Goal: Information Seeking & Learning: Understand process/instructions

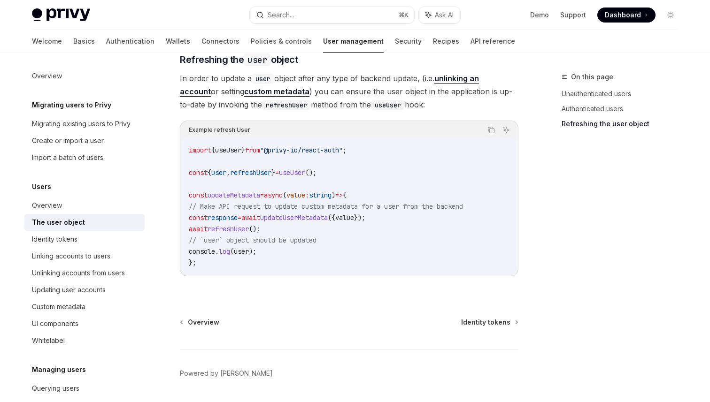
scroll to position [1264, 0]
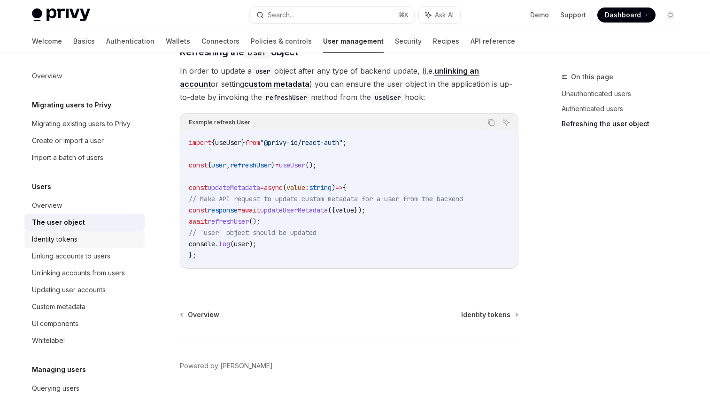
click at [112, 242] on div "Identity tokens" at bounding box center [85, 239] width 107 height 11
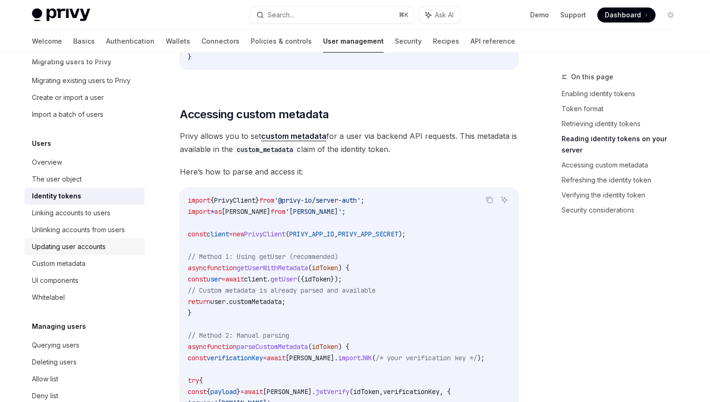
scroll to position [48, 0]
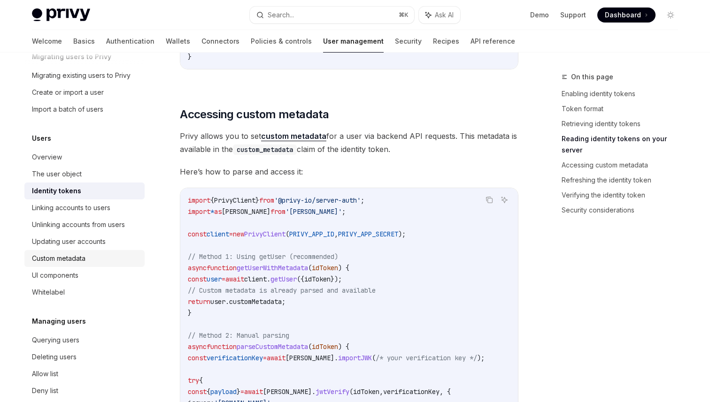
click at [100, 257] on div "Custom metadata" at bounding box center [85, 258] width 107 height 11
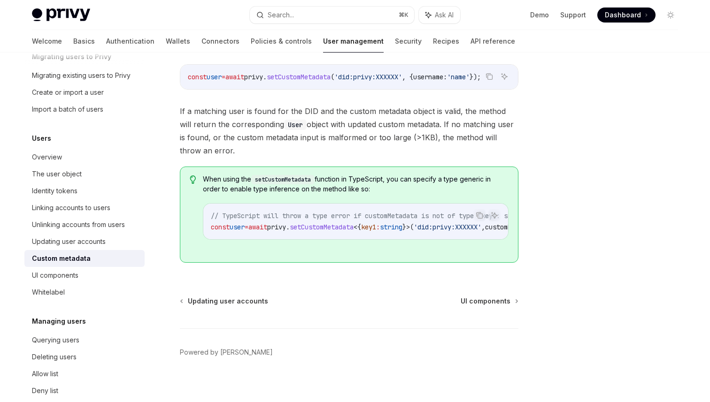
scroll to position [213, 0]
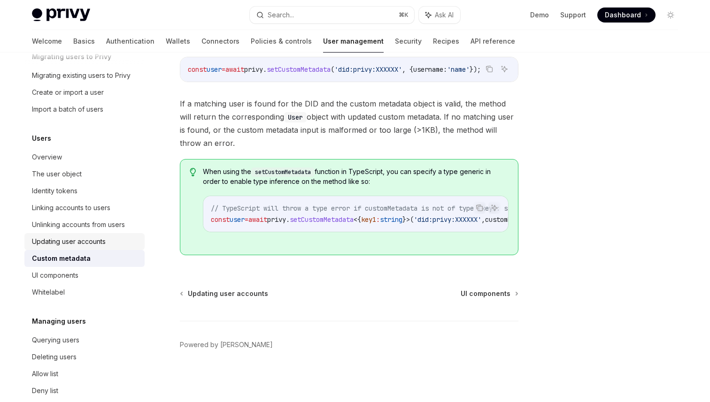
click at [75, 238] on div "Updating user accounts" at bounding box center [69, 241] width 74 height 11
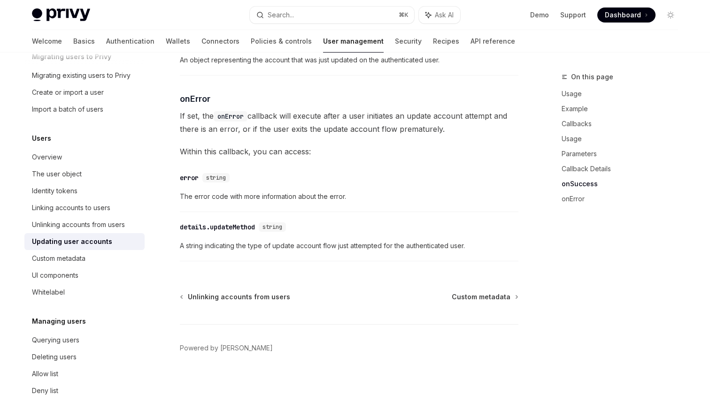
scroll to position [1352, 0]
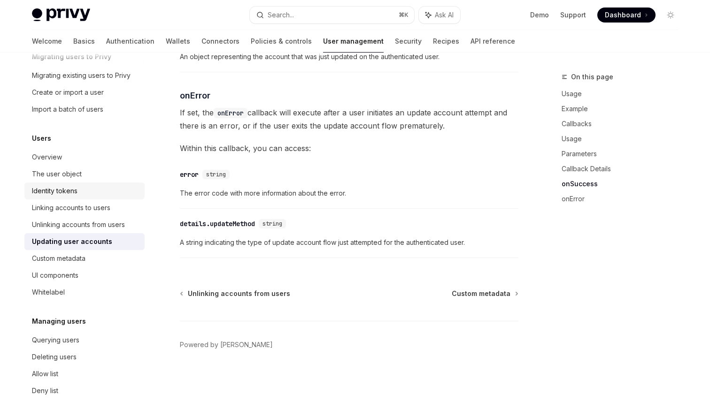
click at [99, 187] on div "Identity tokens" at bounding box center [85, 190] width 107 height 11
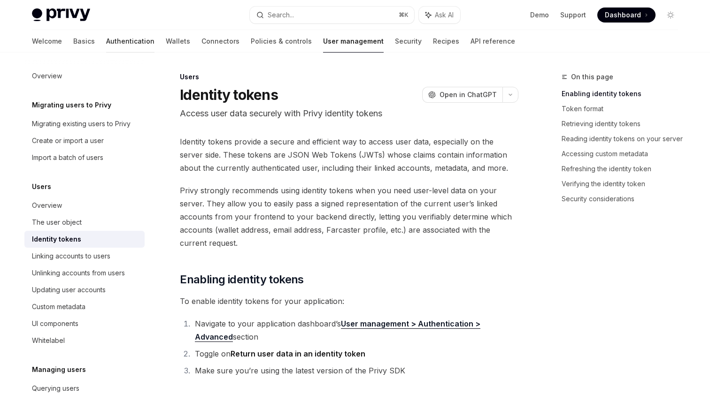
click at [106, 39] on link "Authentication" at bounding box center [130, 41] width 48 height 23
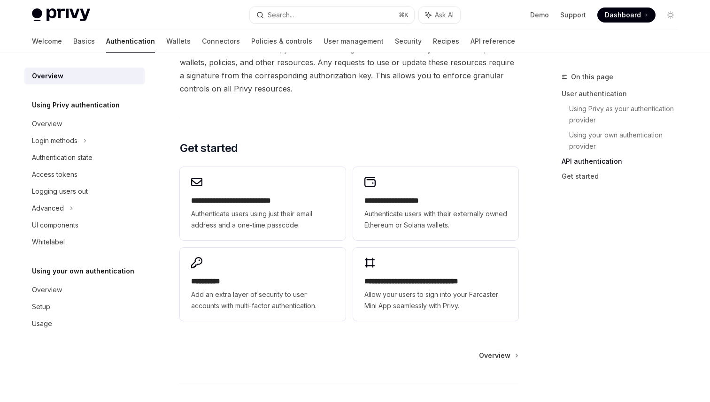
scroll to position [776, 0]
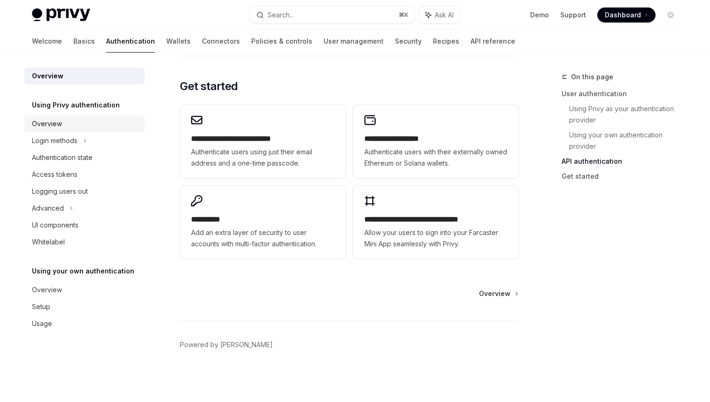
click at [69, 125] on div "Overview" at bounding box center [85, 123] width 107 height 11
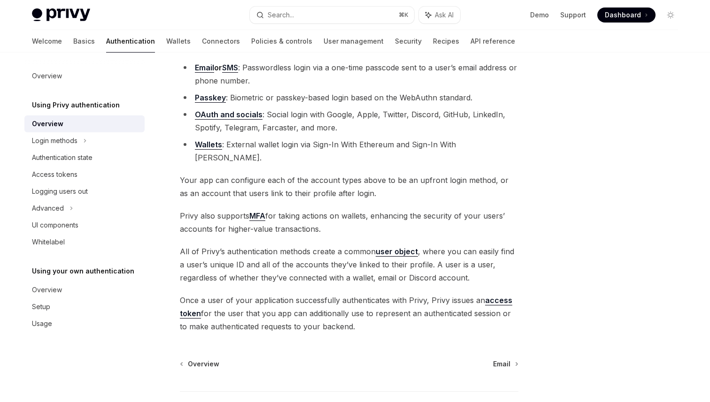
scroll to position [87, 0]
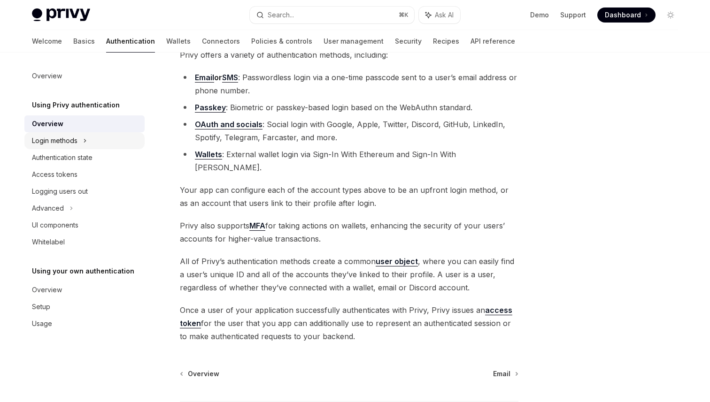
click at [108, 142] on div "Login methods" at bounding box center [84, 140] width 120 height 17
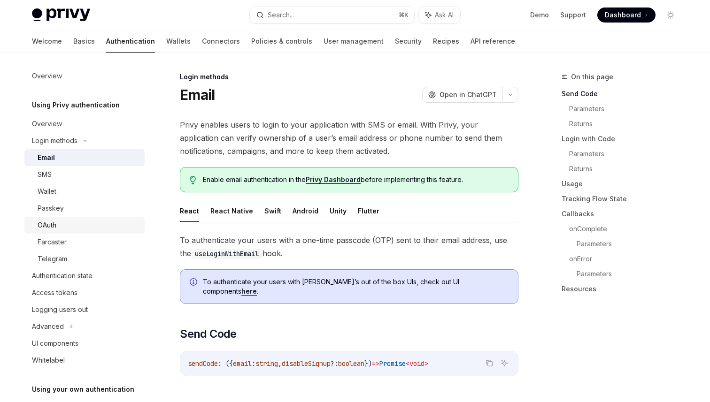
click at [108, 224] on div "OAuth" at bounding box center [88, 225] width 101 height 11
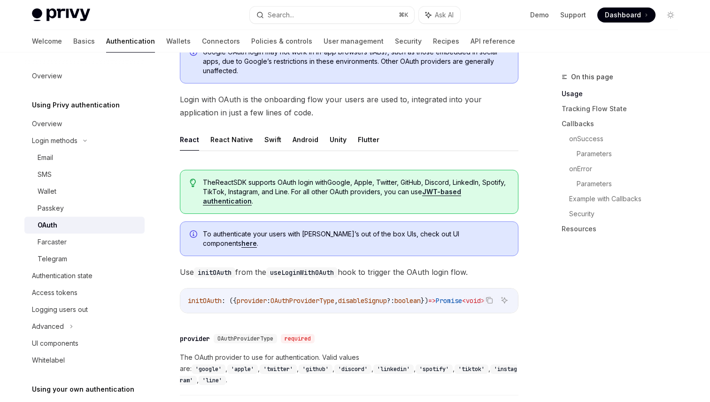
scroll to position [127, 0]
click at [85, 207] on div "Passkey" at bounding box center [88, 208] width 101 height 11
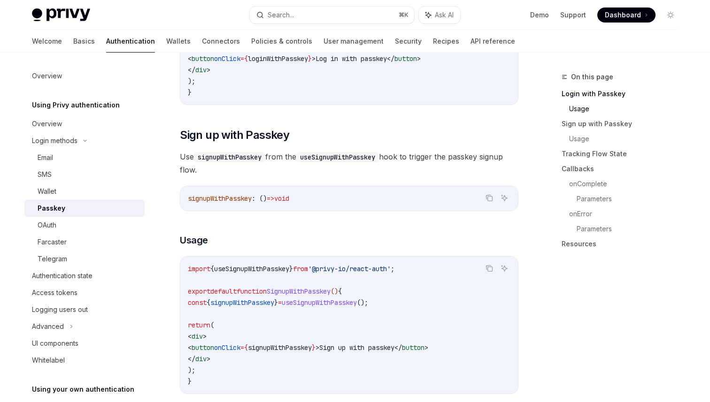
scroll to position [439, 0]
click at [81, 231] on link "OAuth" at bounding box center [84, 225] width 120 height 17
click at [93, 224] on div "OAuth" at bounding box center [88, 225] width 101 height 11
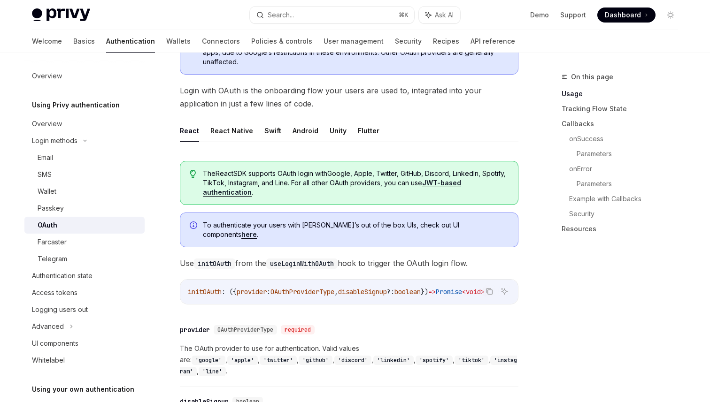
scroll to position [152, 0]
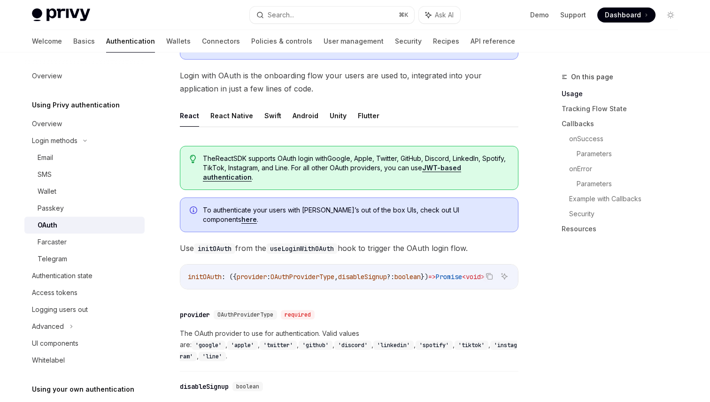
click at [461, 168] on link "JWT-based authentication" at bounding box center [332, 173] width 258 height 18
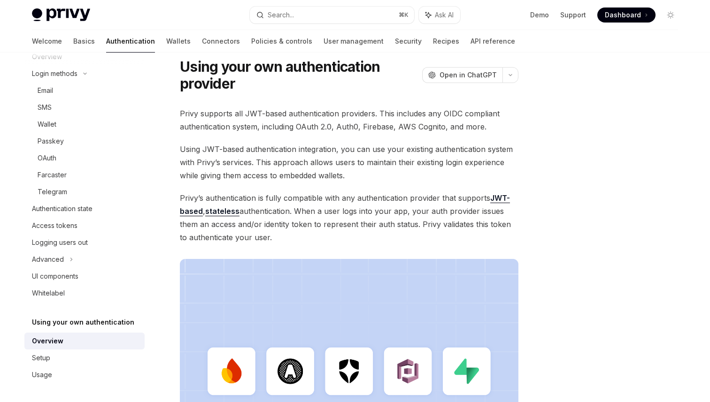
scroll to position [28, 0]
click at [500, 199] on link "JWT-based" at bounding box center [345, 205] width 330 height 23
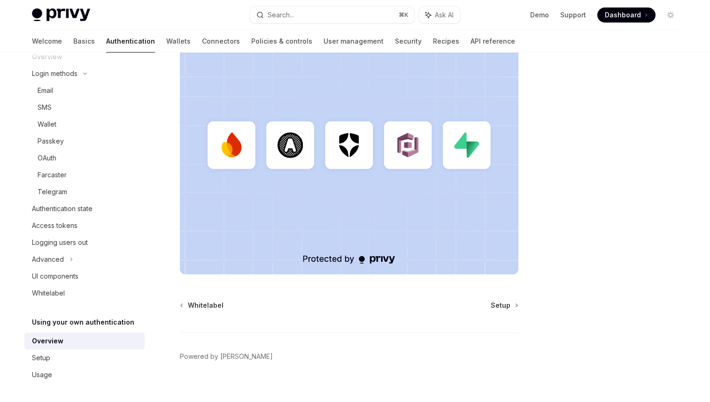
scroll to position [266, 0]
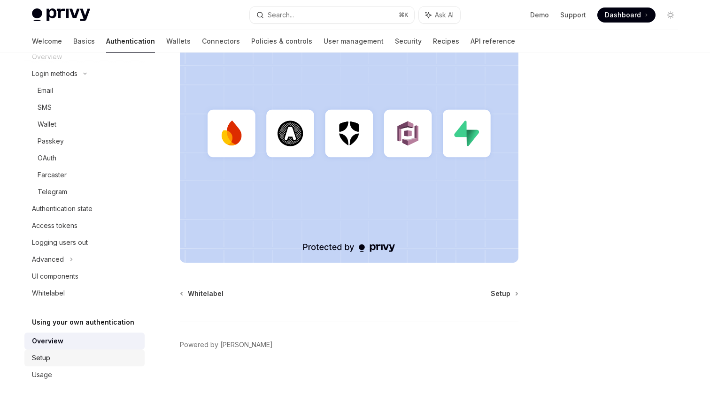
click at [66, 354] on div "Setup" at bounding box center [85, 358] width 107 height 11
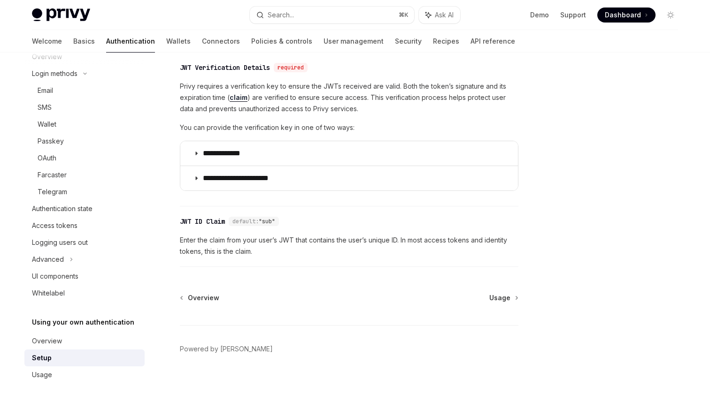
scroll to position [466, 0]
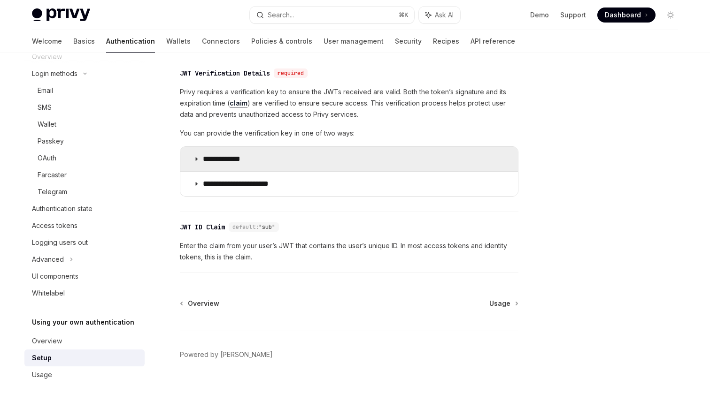
click at [196, 158] on icon at bounding box center [196, 159] width 6 height 6
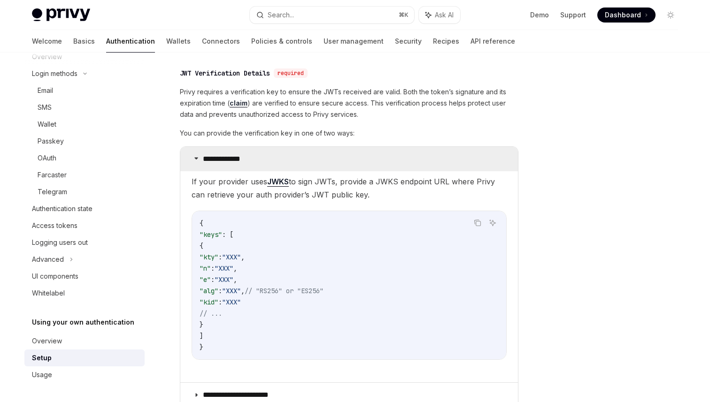
click at [198, 159] on icon at bounding box center [196, 158] width 6 height 6
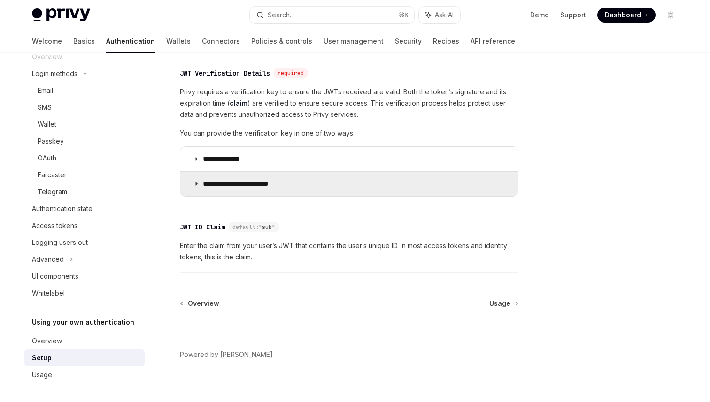
click at [196, 181] on icon at bounding box center [196, 184] width 6 height 6
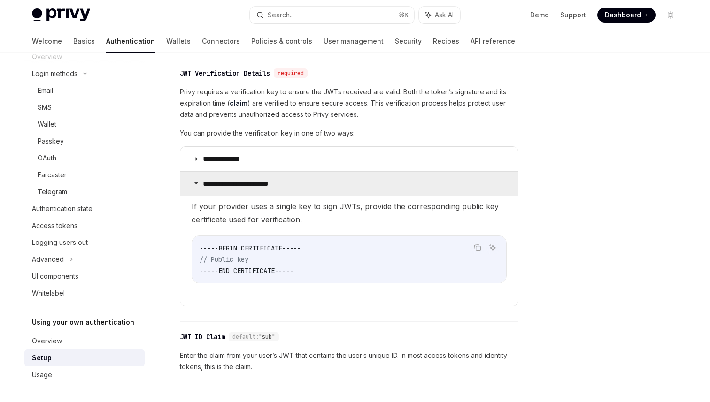
click at [196, 181] on icon at bounding box center [196, 183] width 6 height 6
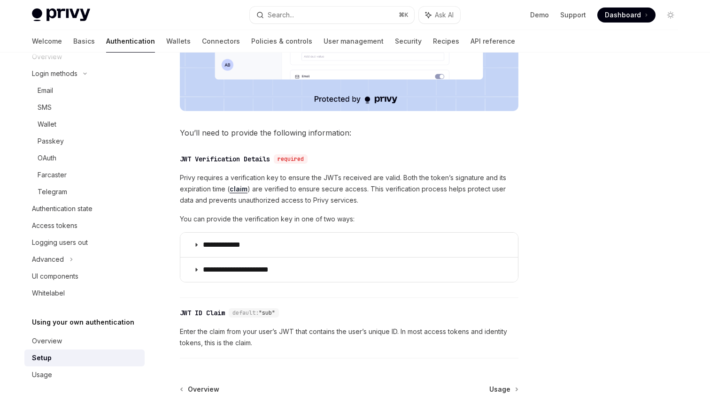
scroll to position [476, 0]
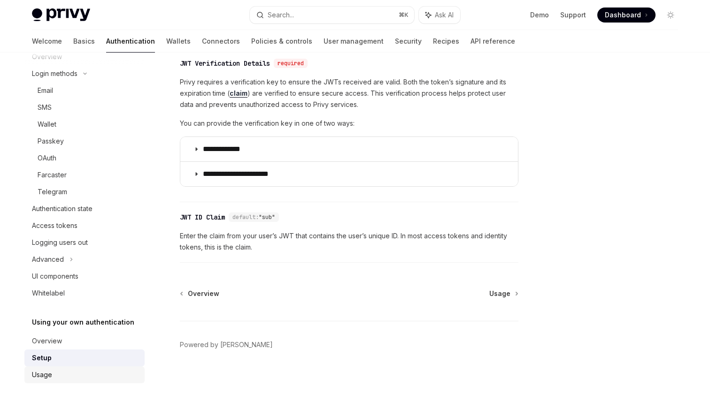
click at [70, 372] on div "Usage" at bounding box center [85, 375] width 107 height 11
type textarea "*"
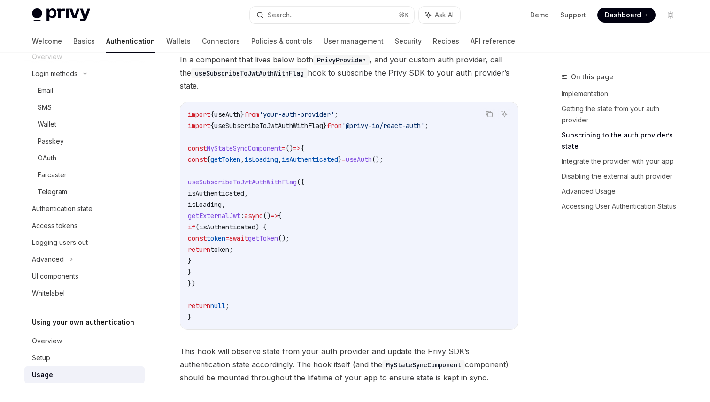
scroll to position [358, 0]
click at [336, 14] on button "Search... ⌘ K" at bounding box center [332, 15] width 164 height 17
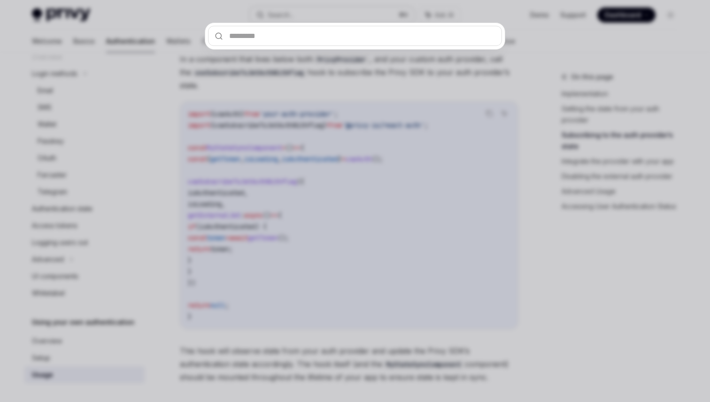
type input "**********"
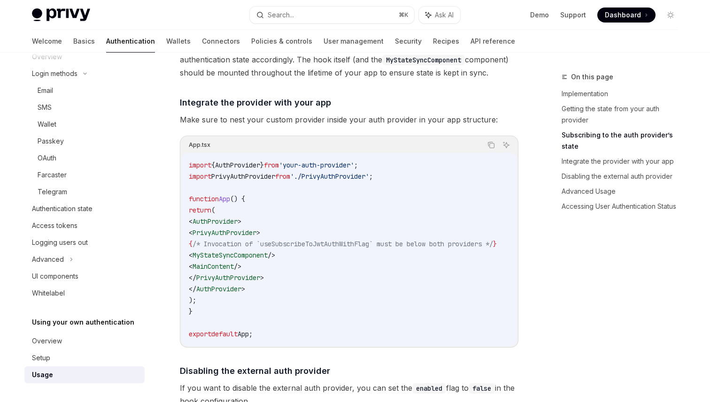
scroll to position [585, 0]
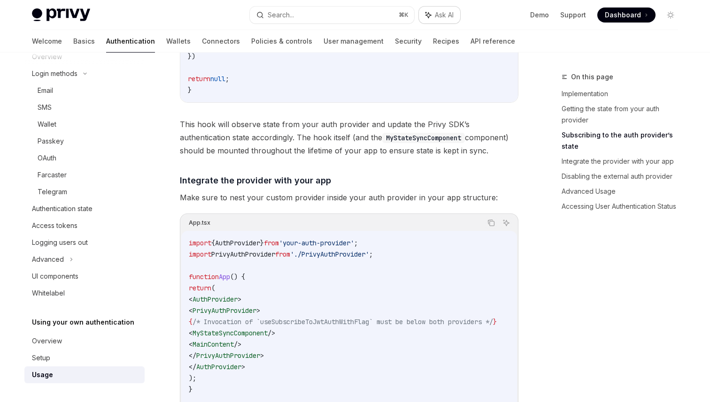
type textarea "*"
